Goal: Task Accomplishment & Management: Use online tool/utility

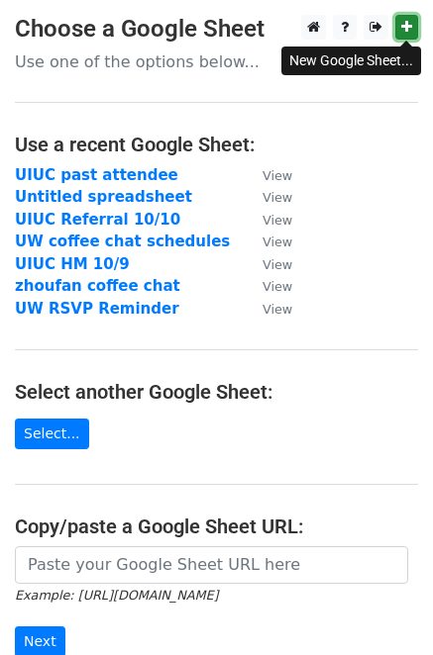
click at [399, 28] on link at bounding box center [406, 27] width 23 height 25
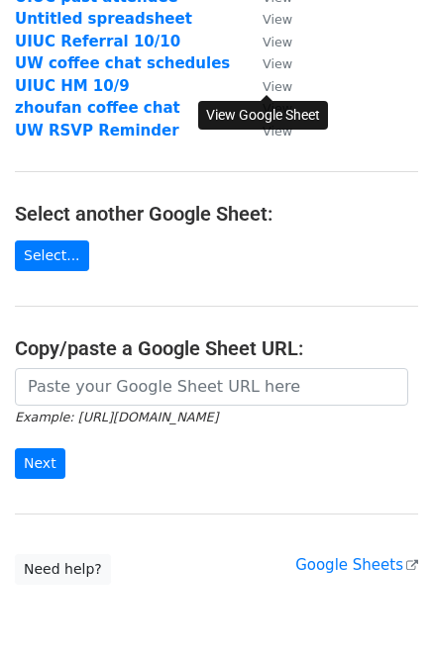
scroll to position [266, 0]
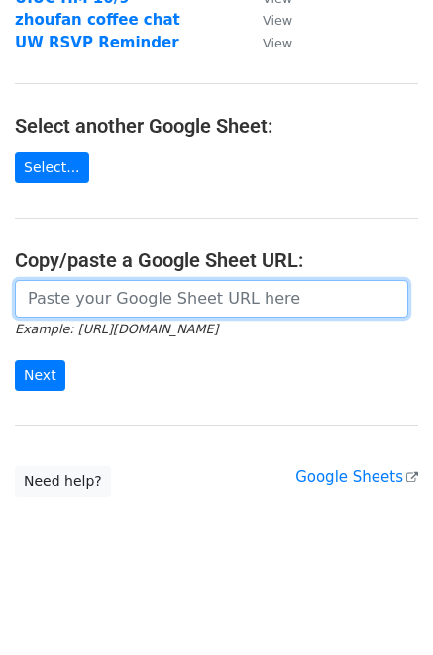
click at [113, 298] on input "url" at bounding box center [211, 299] width 393 height 38
paste input "[URL][DOMAIN_NAME]"
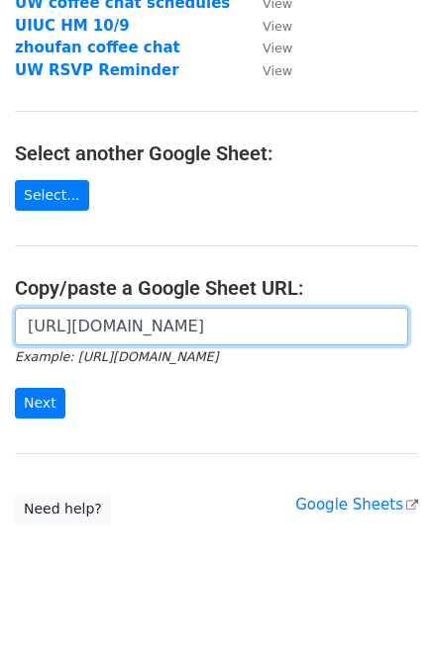
scroll to position [0, 0]
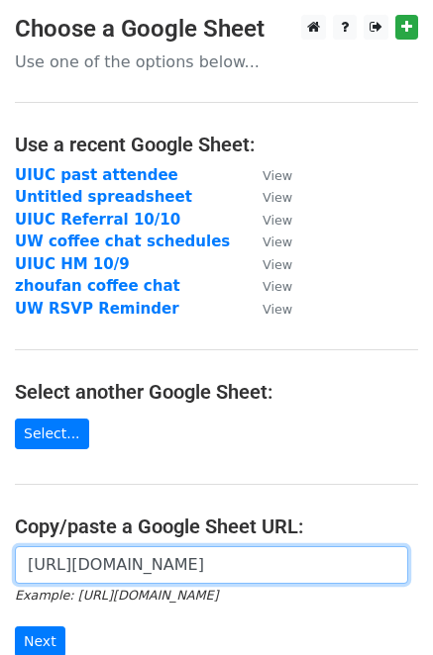
type input "[URL][DOMAIN_NAME]"
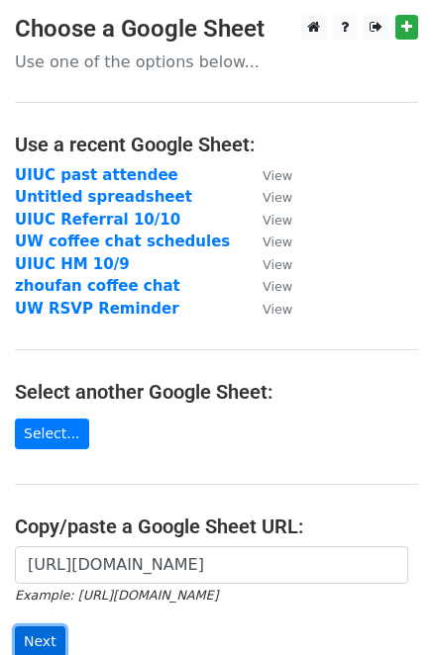
click at [49, 635] on input "Next" at bounding box center [40, 642] width 50 height 31
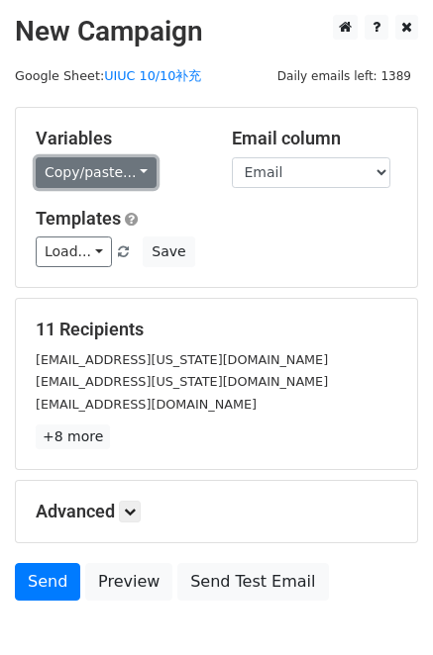
click at [71, 164] on link "Copy/paste..." at bounding box center [96, 172] width 121 height 31
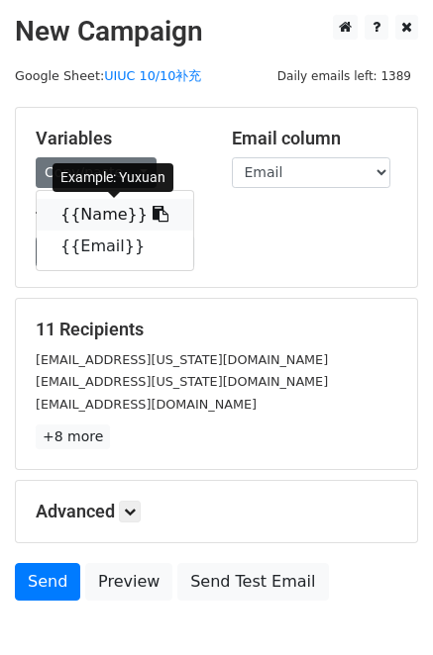
click at [92, 222] on link "{{Name}}" at bounding box center [115, 215] width 156 height 32
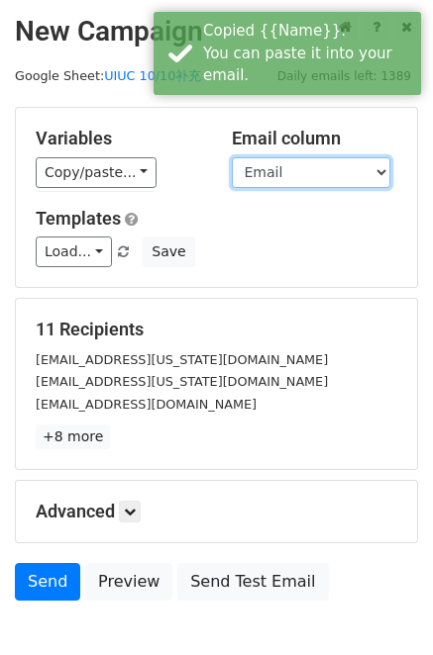
click at [278, 172] on select "Name Email" at bounding box center [311, 172] width 158 height 31
click at [232, 157] on select "Name Email" at bounding box center [311, 172] width 158 height 31
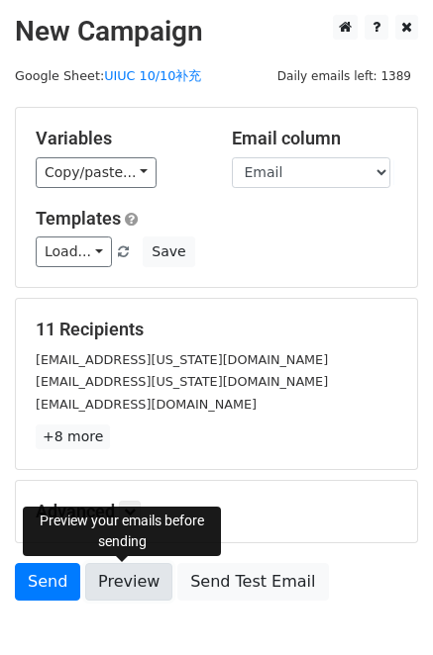
click at [126, 583] on link "Preview" at bounding box center [128, 582] width 87 height 38
click at [123, 570] on link "Preview" at bounding box center [128, 582] width 87 height 38
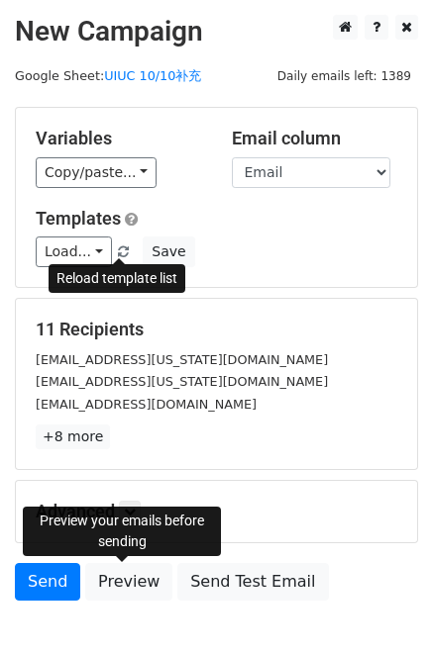
click at [119, 253] on span at bounding box center [123, 252] width 11 height 13
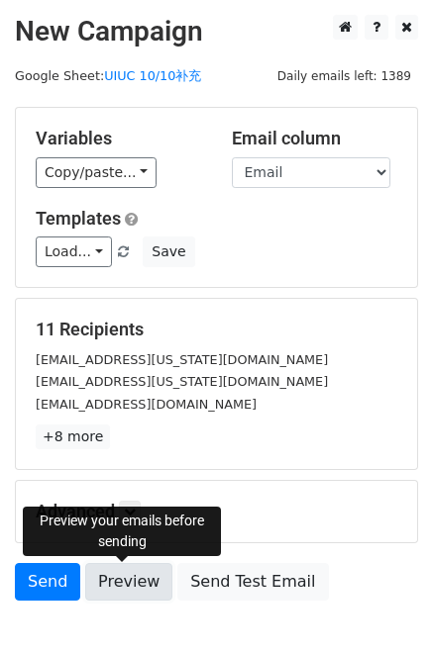
click at [137, 585] on link "Preview" at bounding box center [128, 582] width 87 height 38
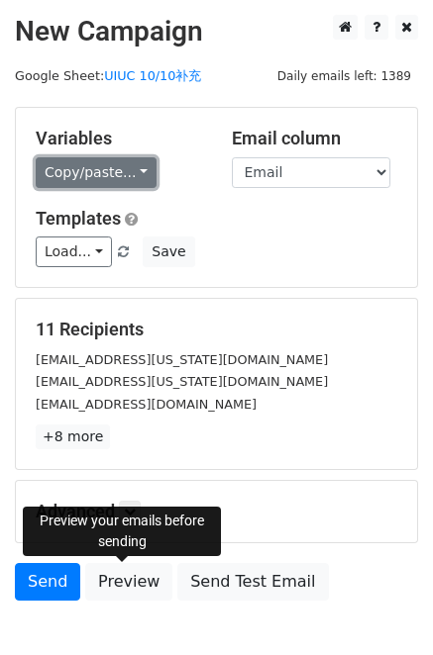
click at [105, 176] on link "Copy/paste..." at bounding box center [96, 172] width 121 height 31
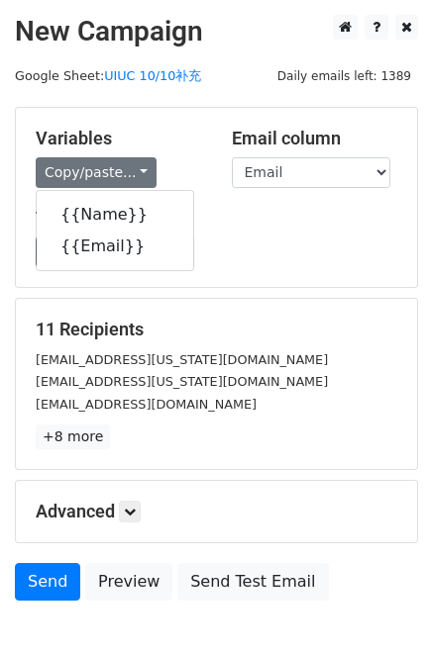
click at [313, 227] on h5 "Templates" at bounding box center [216, 219] width 361 height 22
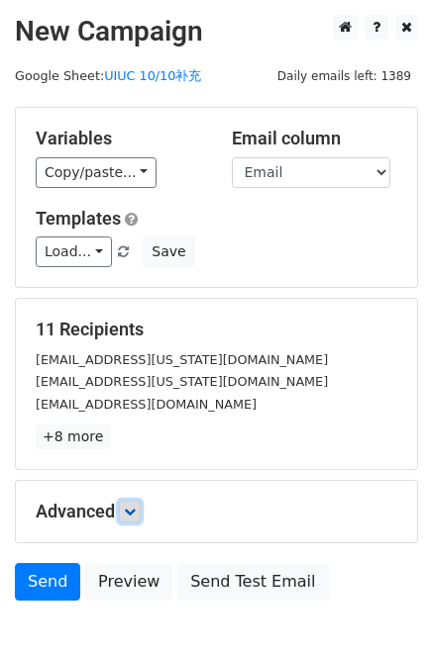
click at [140, 506] on link at bounding box center [130, 512] width 22 height 22
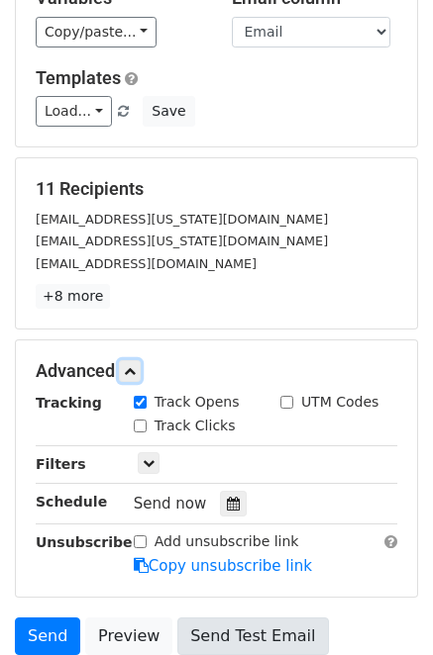
scroll to position [307, 0]
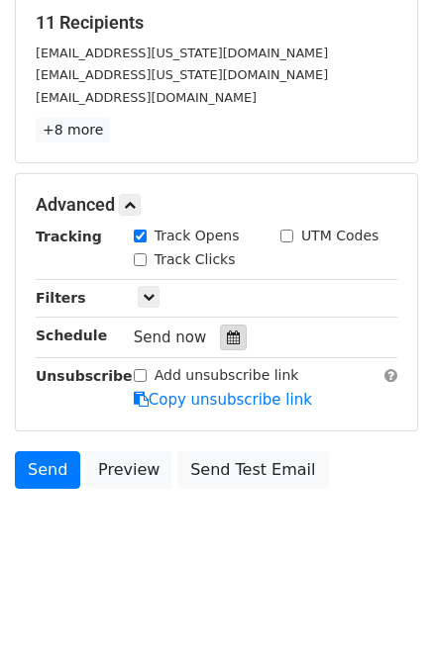
click at [227, 342] on icon at bounding box center [233, 338] width 13 height 14
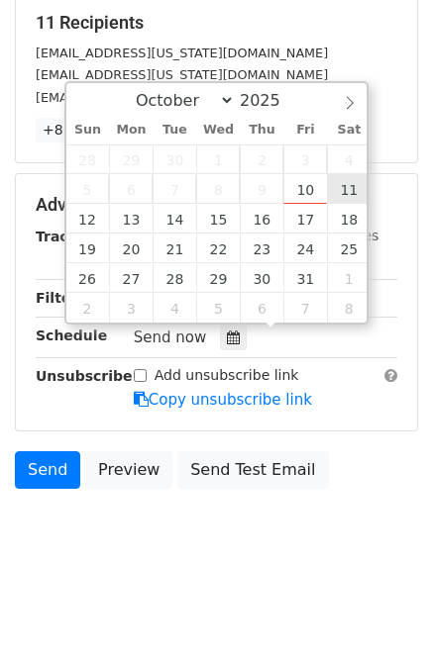
type input "2025-10-11 12:00"
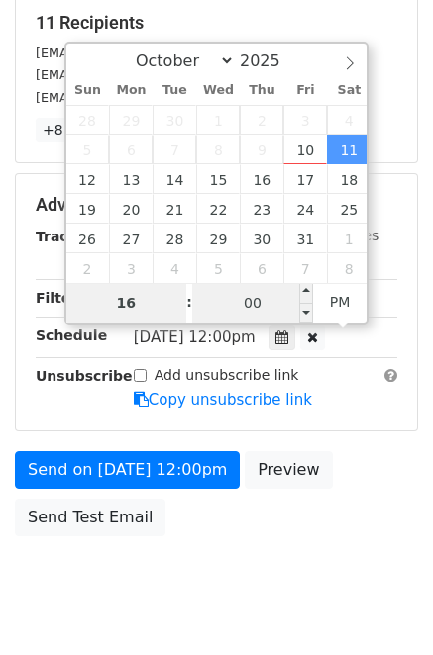
type input "16"
type input "2025-10-11 16:00"
type input "04"
click at [259, 300] on input "00" at bounding box center [252, 303] width 121 height 40
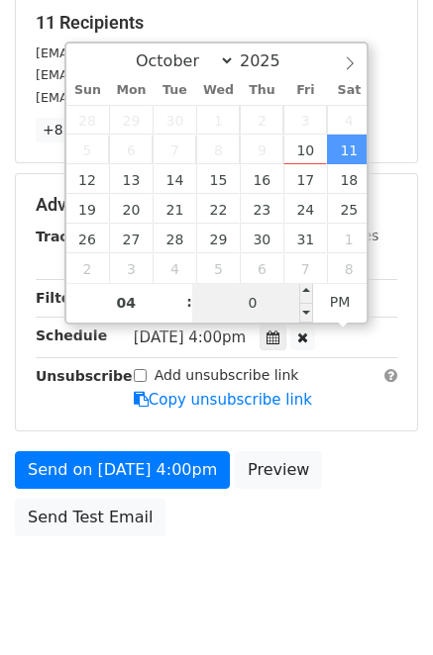
type input "02"
type input "2025-10-11 16:02"
click at [400, 107] on div "wzq016@gmail.com" at bounding box center [216, 97] width 391 height 23
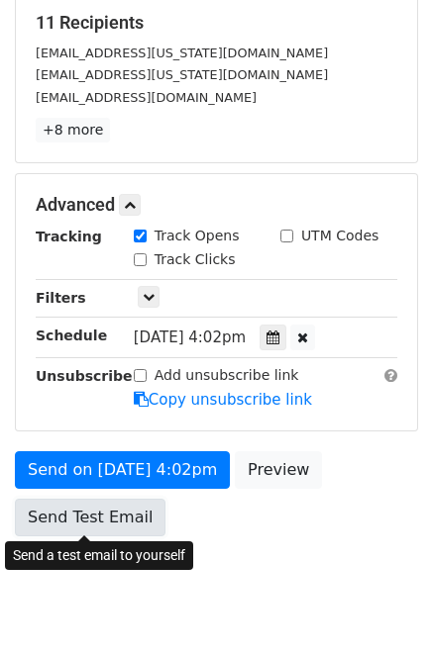
click at [135, 512] on link "Send Test Email" at bounding box center [90, 518] width 150 height 38
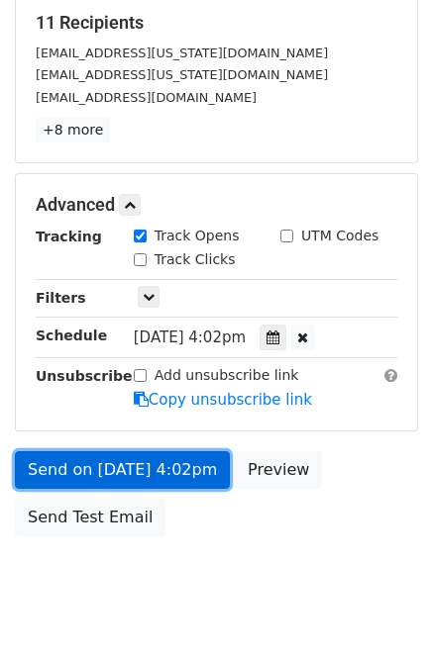
click at [138, 467] on link "Send on Oct 11 at 4:02pm" at bounding box center [122, 470] width 215 height 38
